Goal: Book appointment/travel/reservation

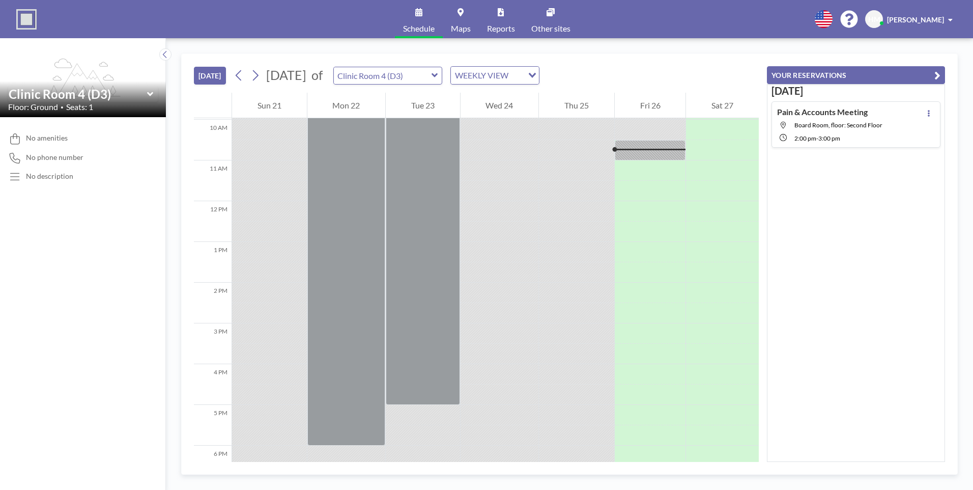
scroll to position [407, 0]
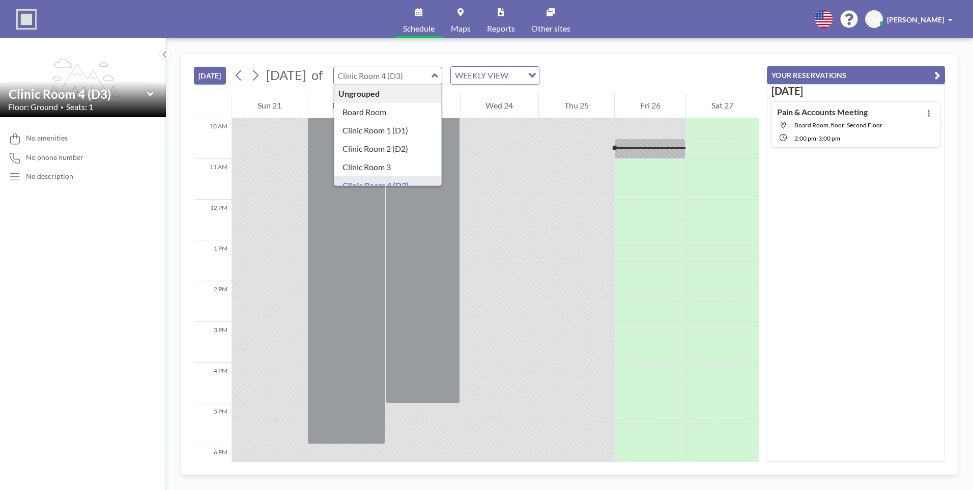
click at [423, 76] on input "text" at bounding box center [383, 75] width 98 height 17
type input "Board Room"
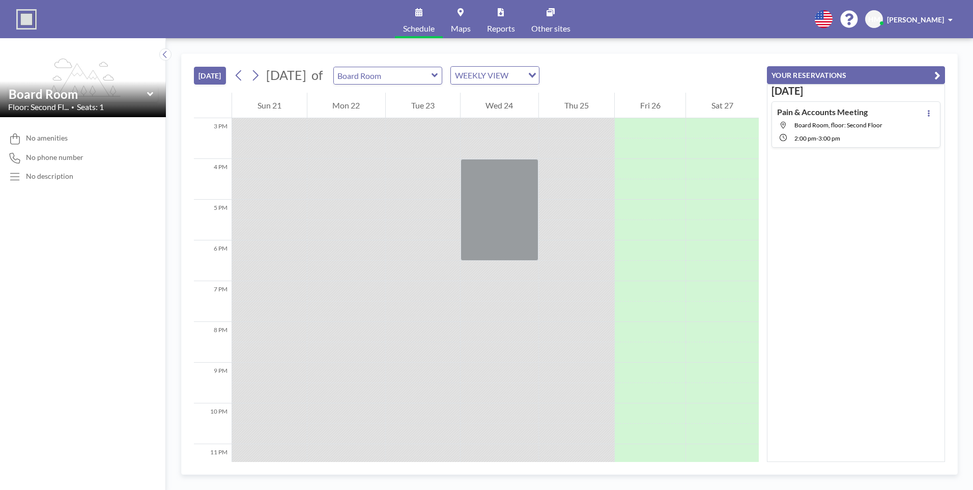
scroll to position [639, 0]
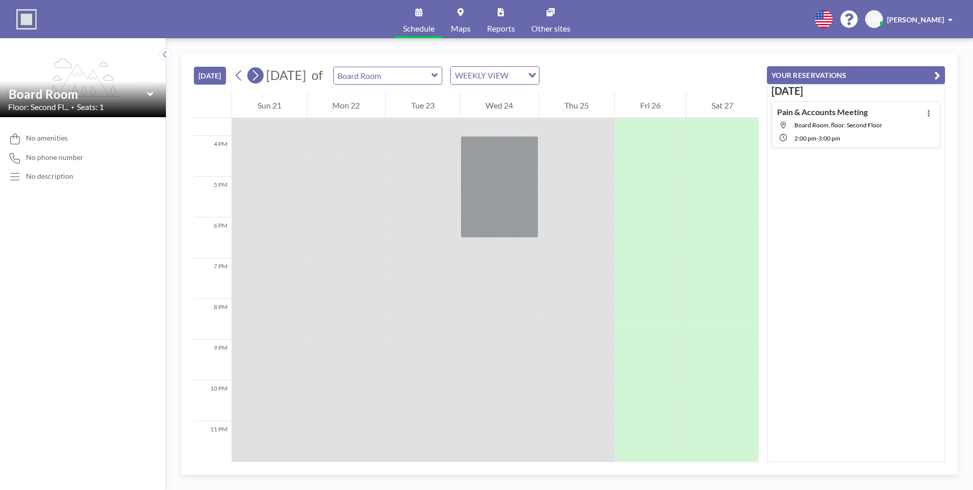
click at [260, 75] on icon at bounding box center [255, 75] width 10 height 15
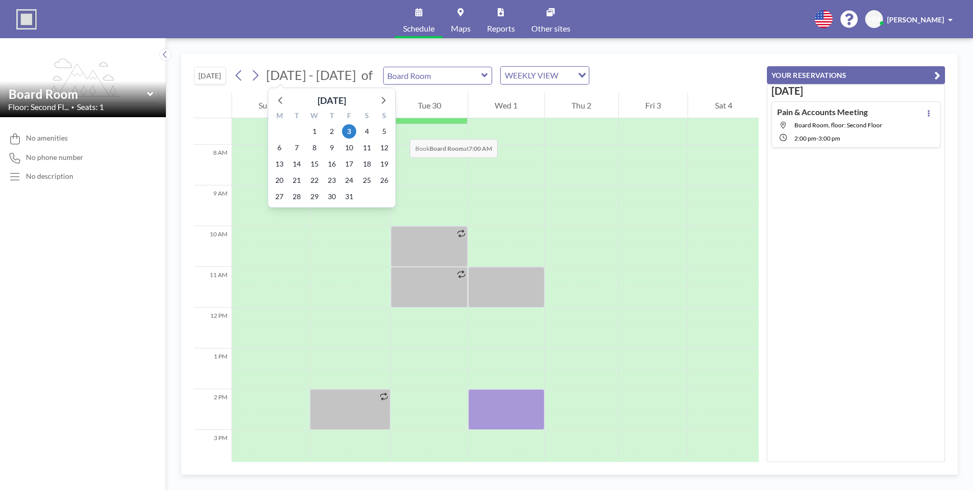
scroll to position [305, 0]
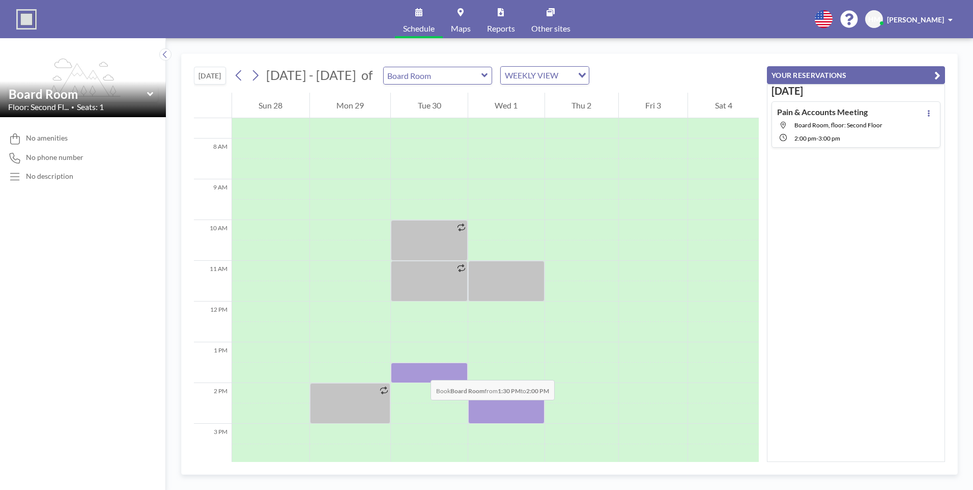
click at [420, 370] on div at bounding box center [429, 372] width 77 height 20
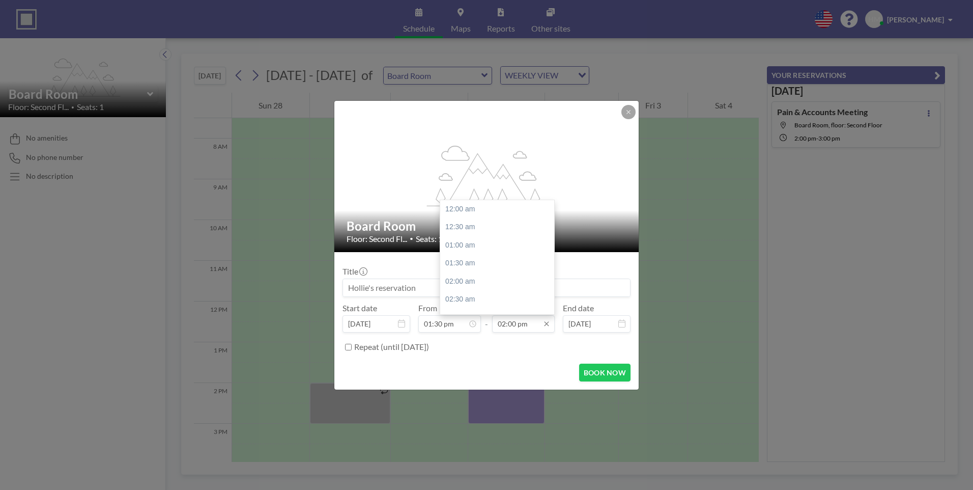
scroll to position [507, 0]
click at [472, 241] on div "03:00 pm" at bounding box center [499, 245] width 119 height 18
type input "03:00 pm"
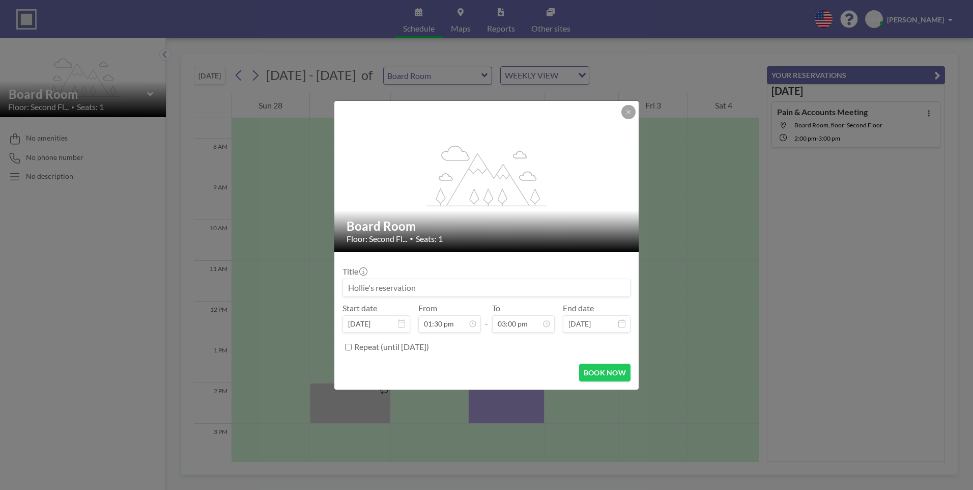
click at [499, 279] on input at bounding box center [486, 287] width 287 height 17
type input "m"
type input "Medserv Meeting"
click at [630, 109] on icon at bounding box center [629, 112] width 6 height 6
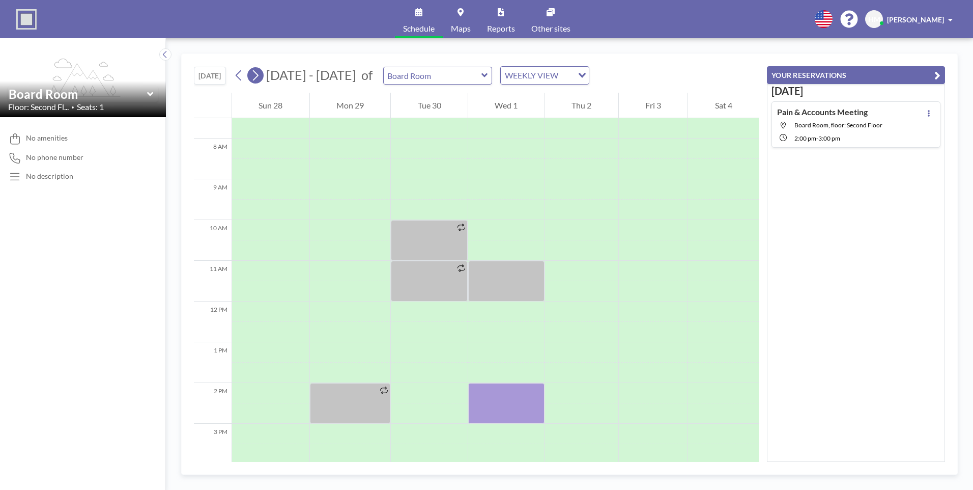
click at [259, 79] on icon at bounding box center [255, 75] width 10 height 15
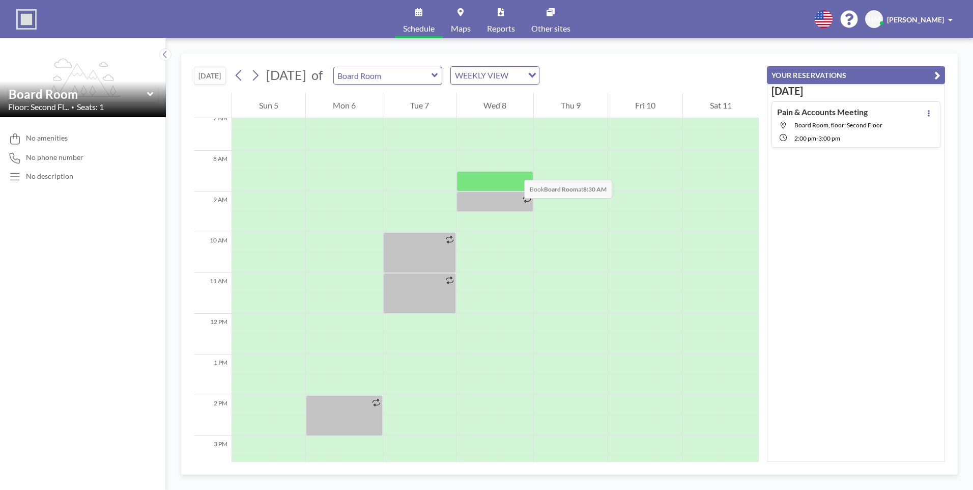
scroll to position [305, 0]
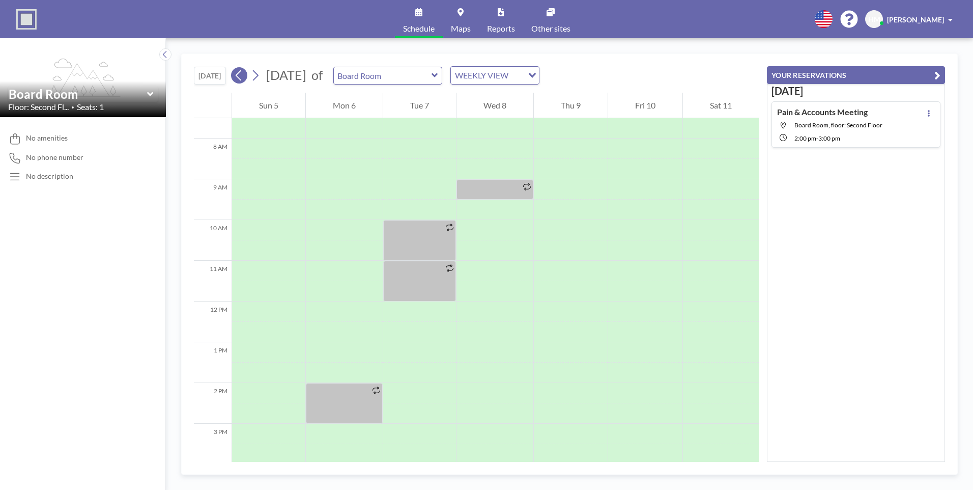
click at [244, 72] on icon at bounding box center [239, 75] width 10 height 15
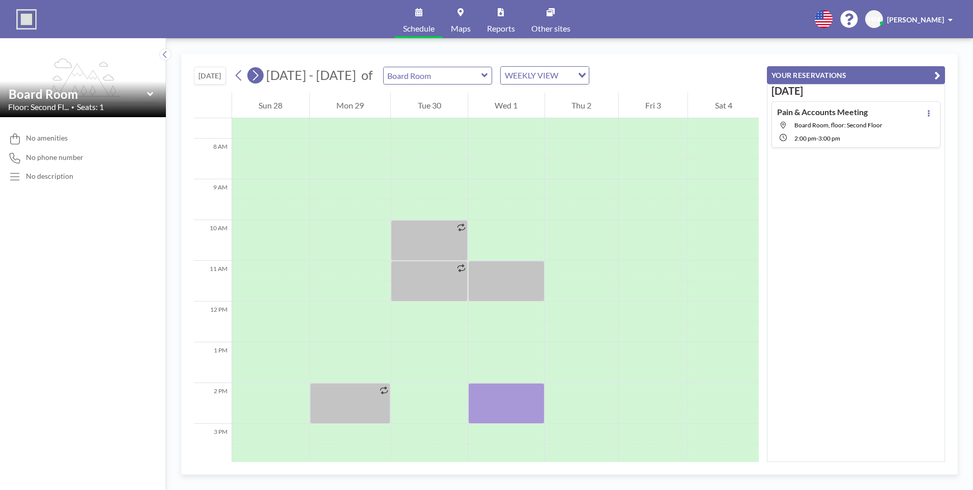
click at [257, 75] on icon at bounding box center [255, 75] width 10 height 15
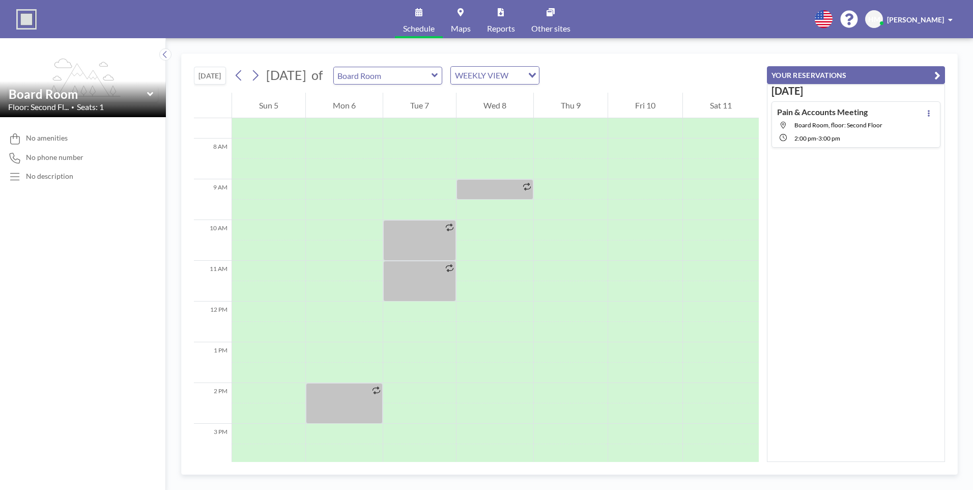
click at [634, 80] on div "[DATE] [DATE] of Board Room WEEKLY VIEW Loading..." at bounding box center [476, 73] width 565 height 39
